Goal: Navigation & Orientation: Understand site structure

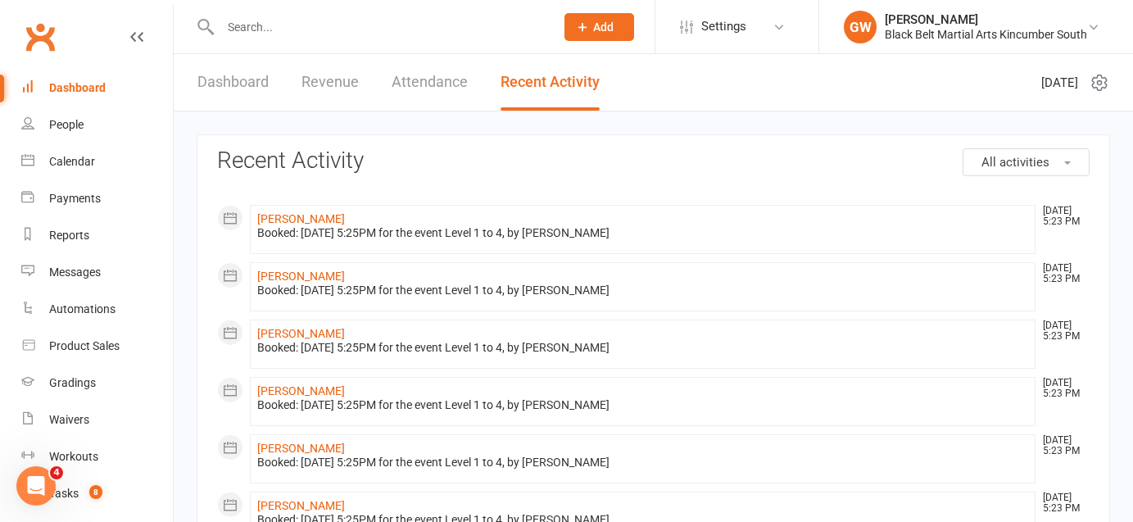
click at [243, 81] on link "Dashboard" at bounding box center [232, 82] width 71 height 57
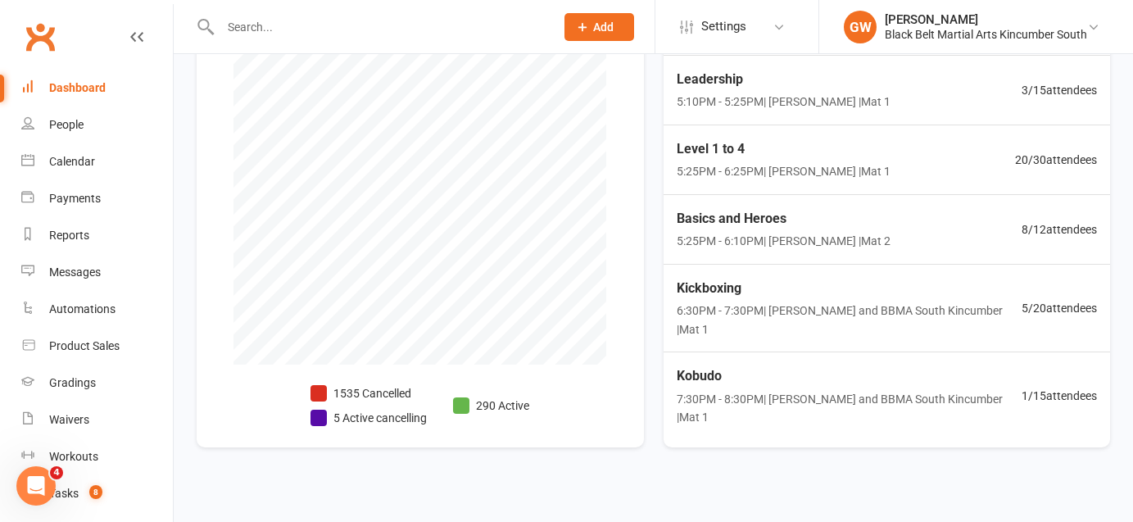
scroll to position [446, 0]
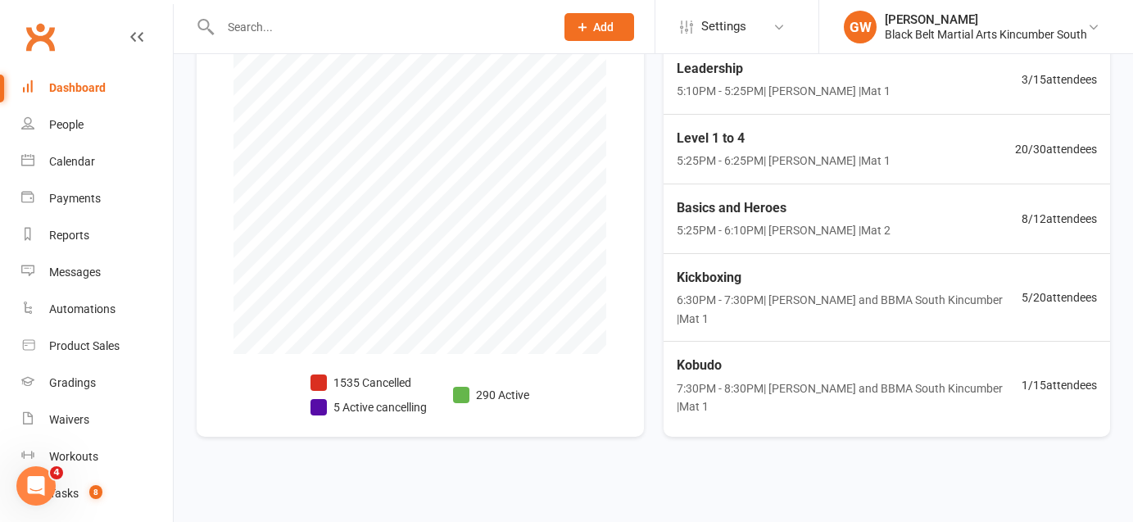
click at [492, 394] on li "290 Active" at bounding box center [491, 395] width 76 height 18
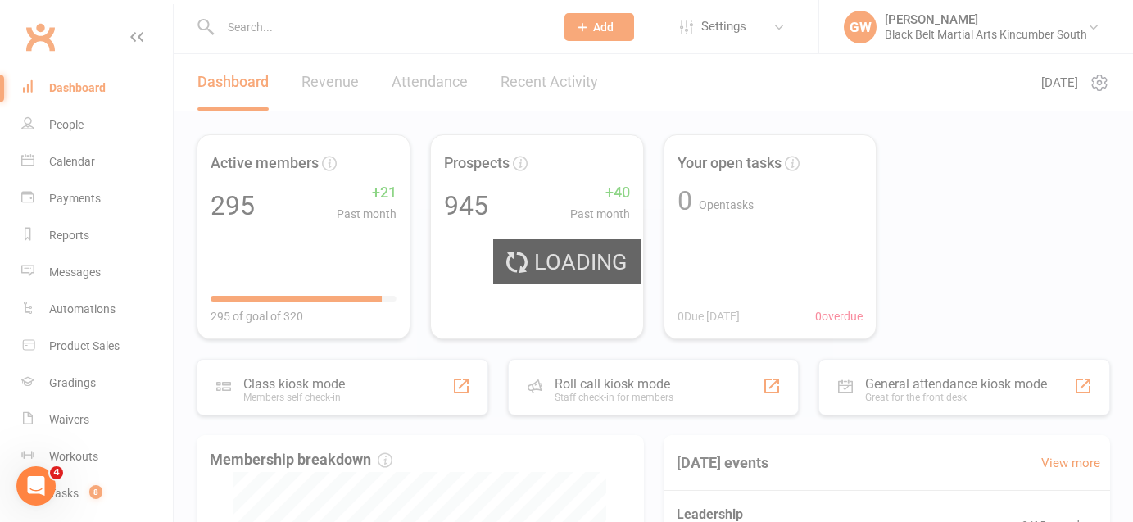
select select "no_trial"
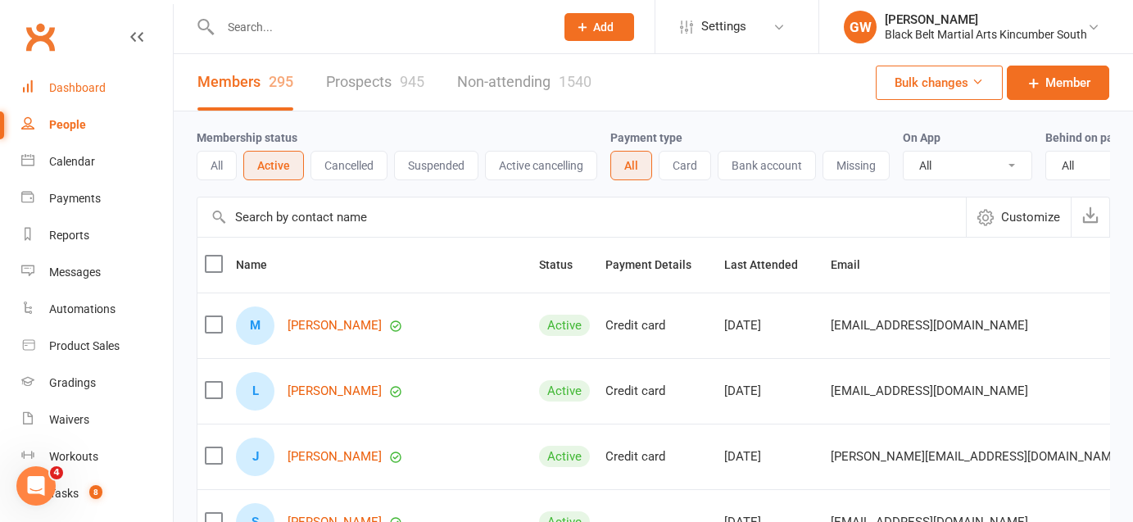
click at [94, 88] on div "Dashboard" at bounding box center [77, 87] width 57 height 13
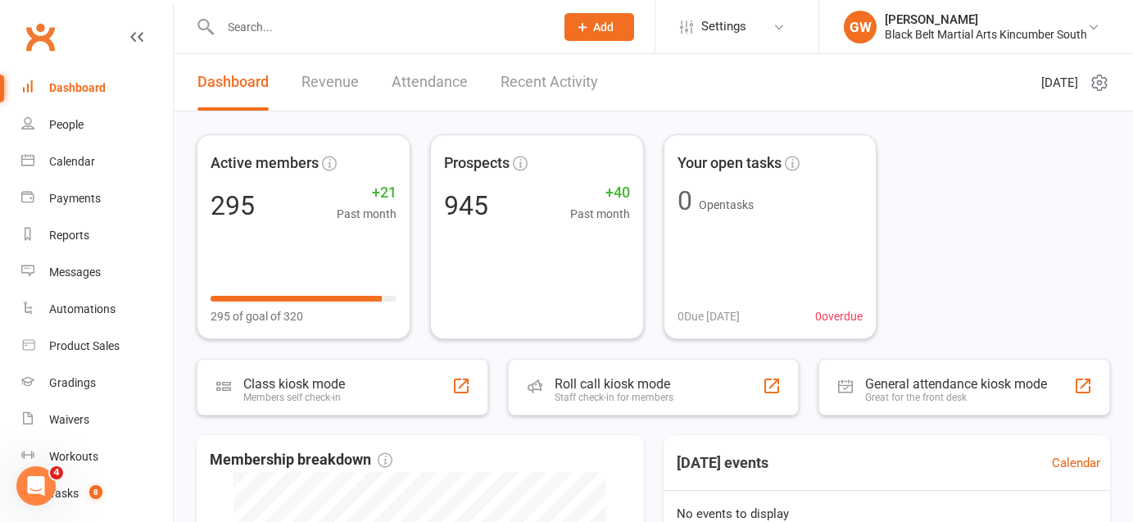
click at [560, 72] on link "Recent Activity" at bounding box center [549, 82] width 97 height 57
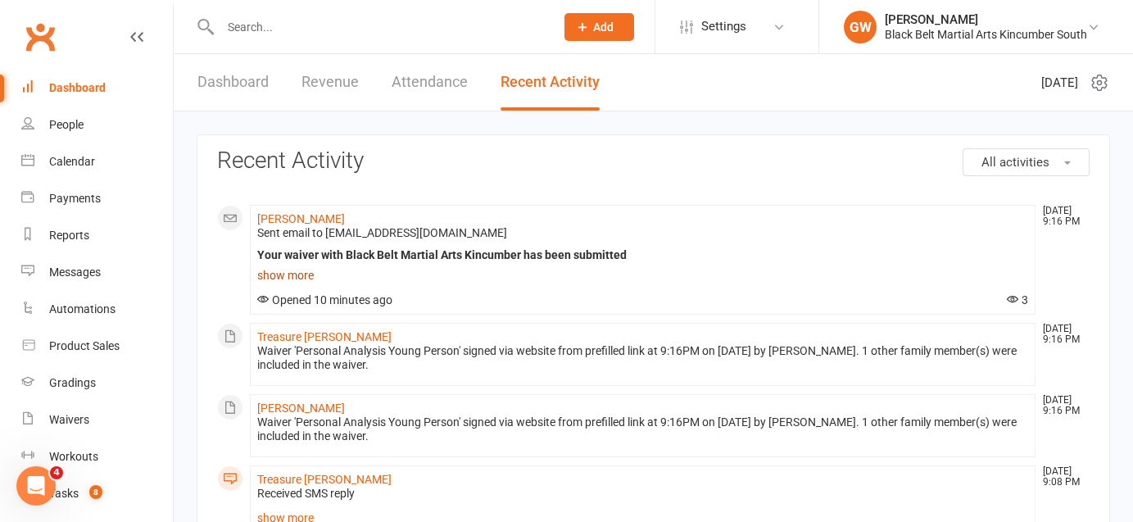
click at [279, 279] on link "show more" at bounding box center [642, 275] width 771 height 23
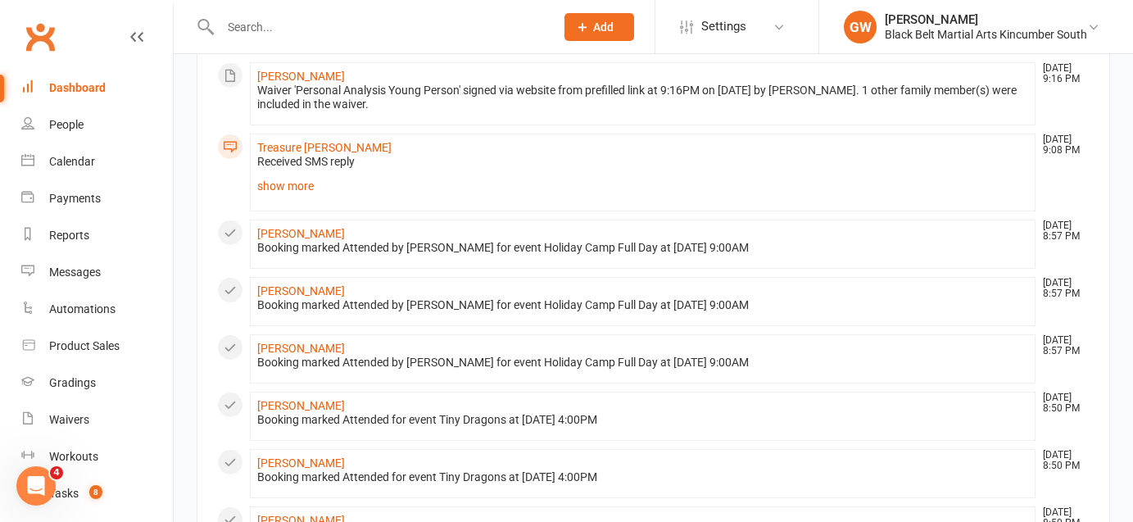
scroll to position [453, 0]
click at [80, 159] on div "Calendar" at bounding box center [72, 161] width 46 height 13
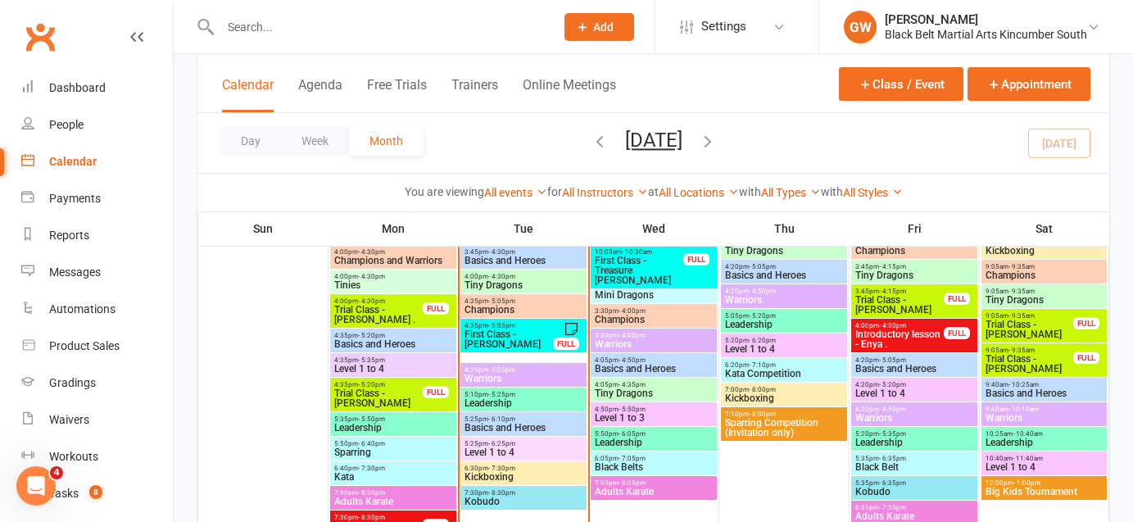
scroll to position [673, 0]
